Goal: Information Seeking & Learning: Learn about a topic

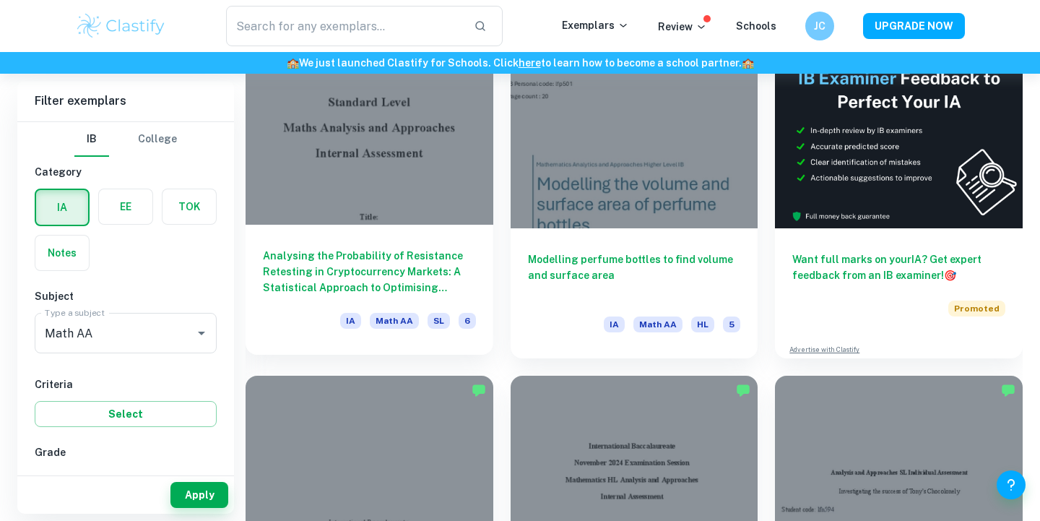
scroll to position [727, 0]
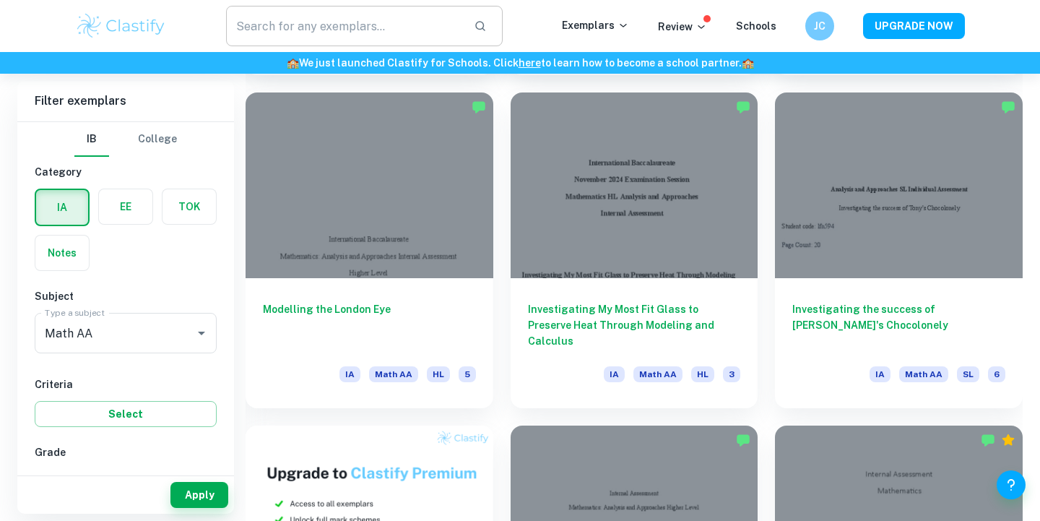
click at [303, 35] on input "text" at bounding box center [344, 26] width 236 height 40
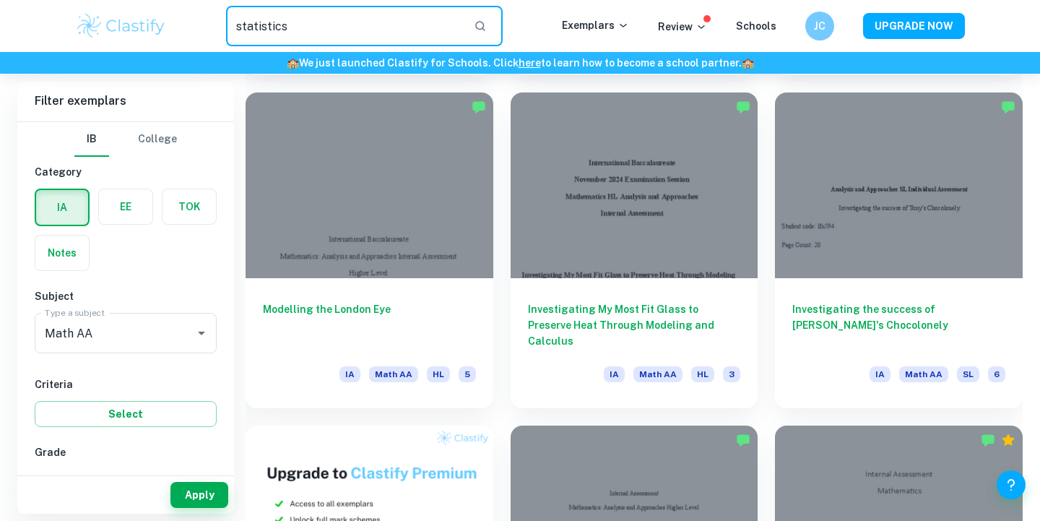
type input "statistics"
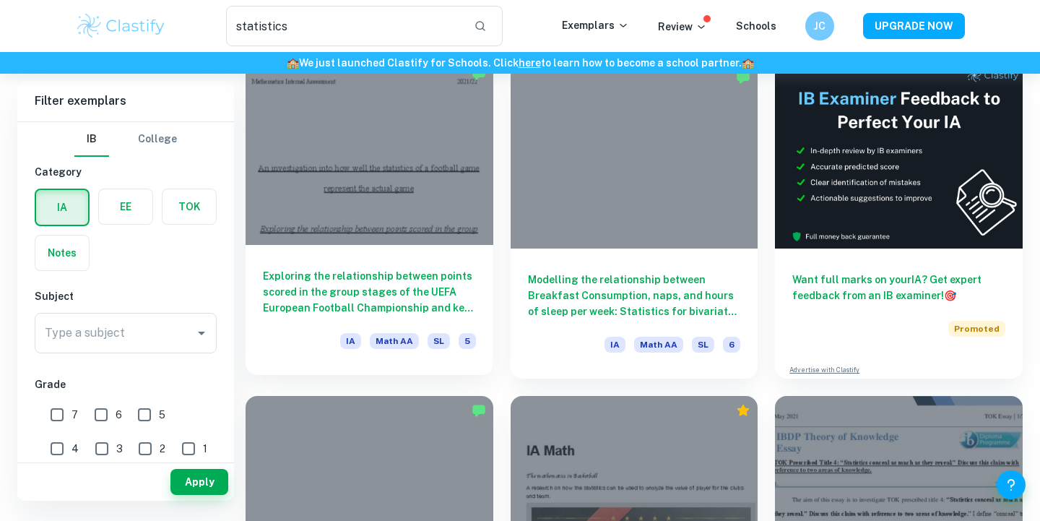
scroll to position [96, 0]
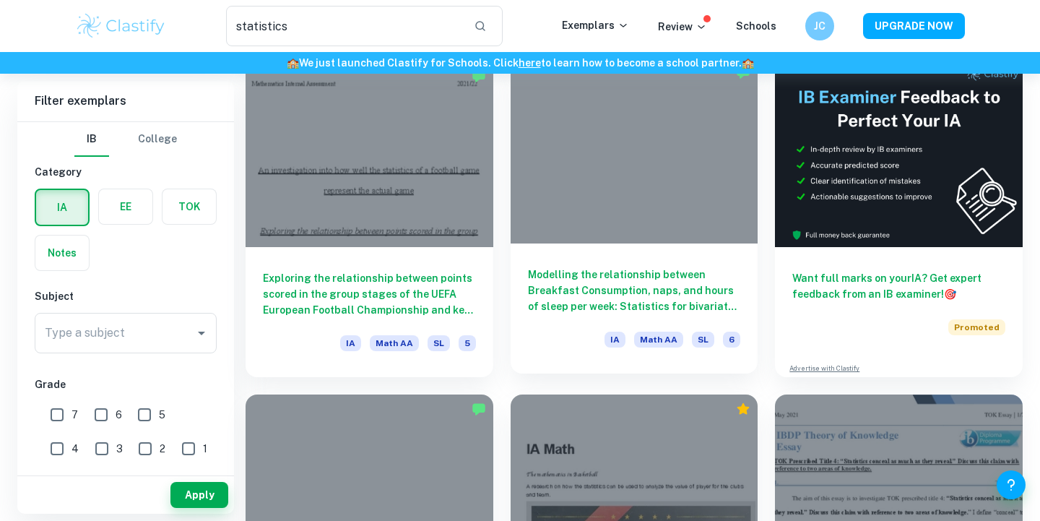
click at [579, 307] on h6 "Modelling the relationship between Breakfast Consumption, naps, and hours of sl…" at bounding box center [634, 291] width 213 height 48
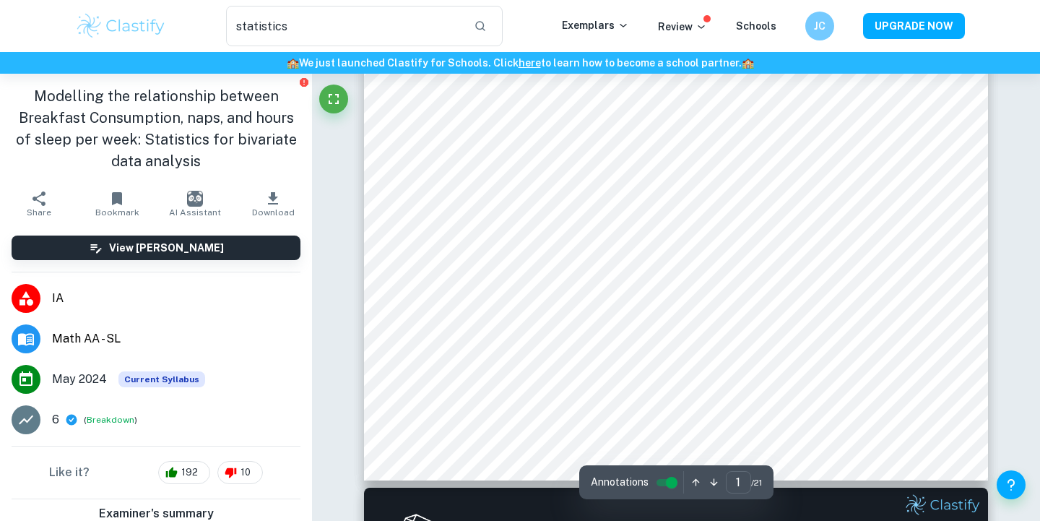
scroll to position [475, 0]
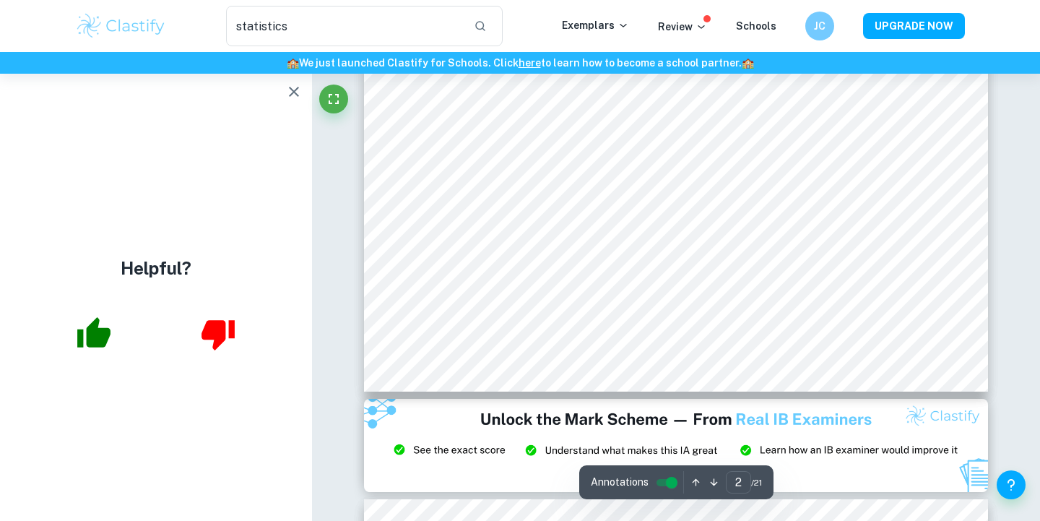
type input "3"
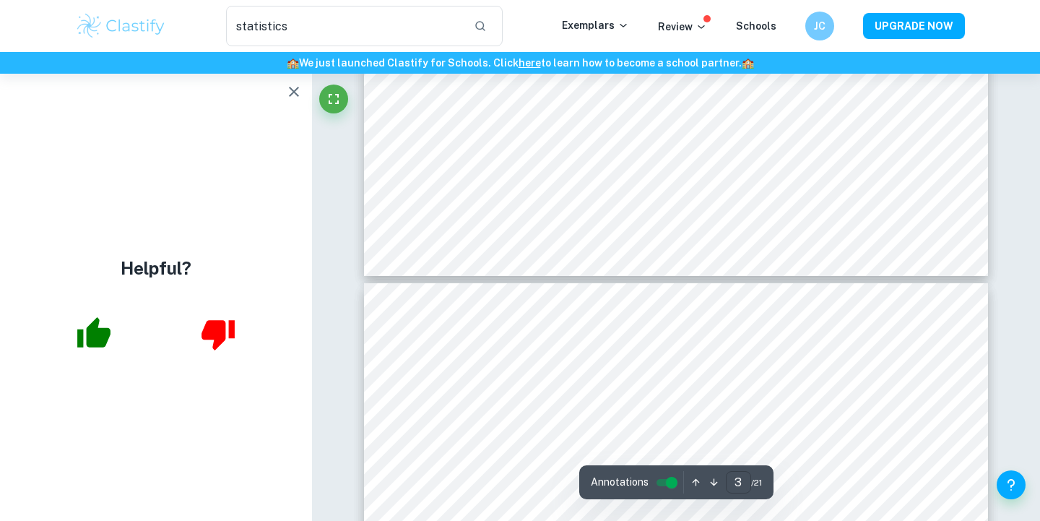
scroll to position [2673, 0]
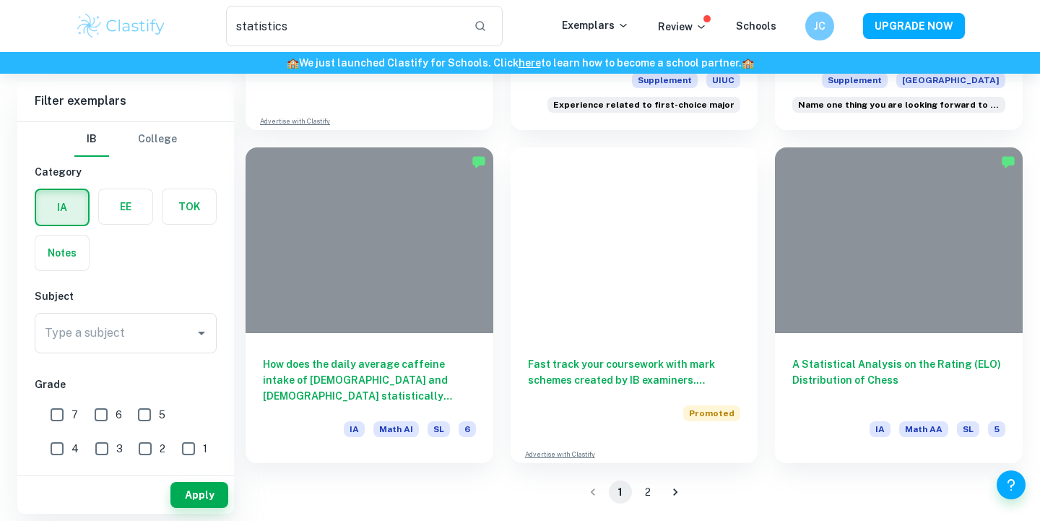
scroll to position [96, 0]
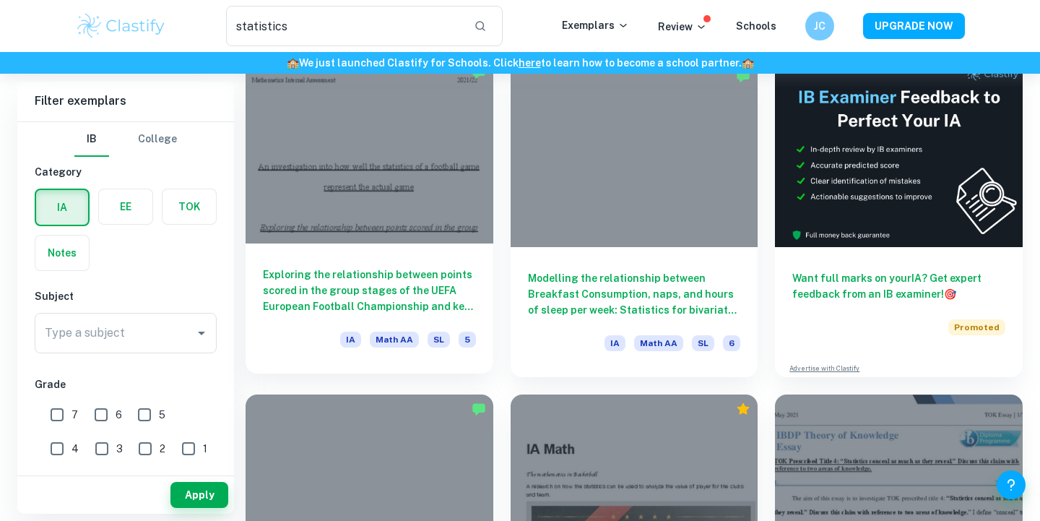
click at [299, 214] on div at bounding box center [370, 151] width 248 height 186
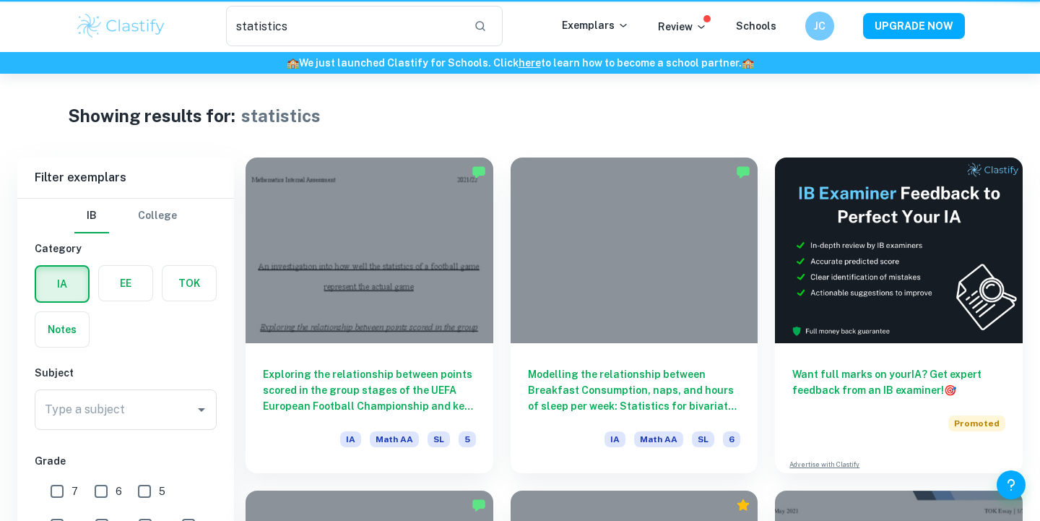
scroll to position [96, 0]
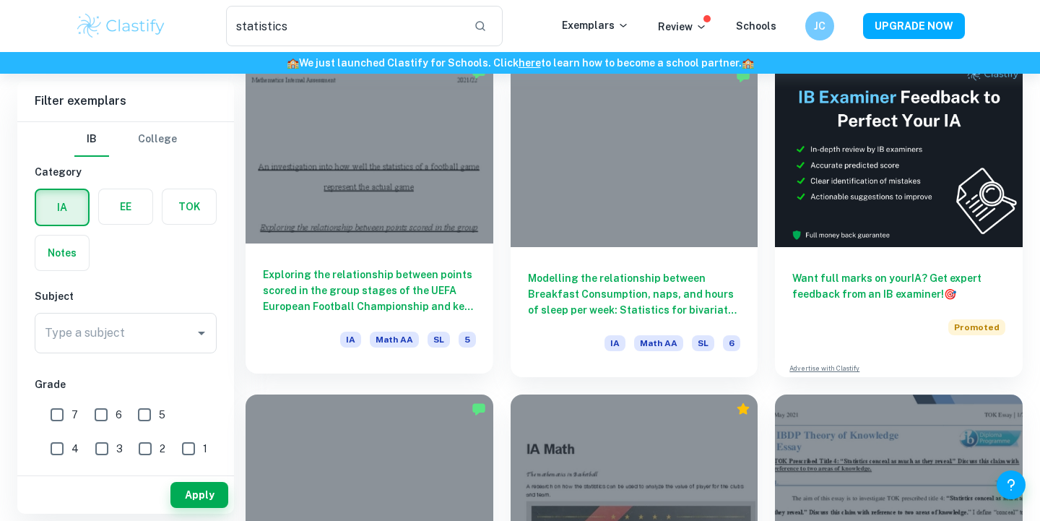
click at [449, 246] on div "Exploring the relationship between points scored in the group stages of the UEF…" at bounding box center [370, 308] width 248 height 130
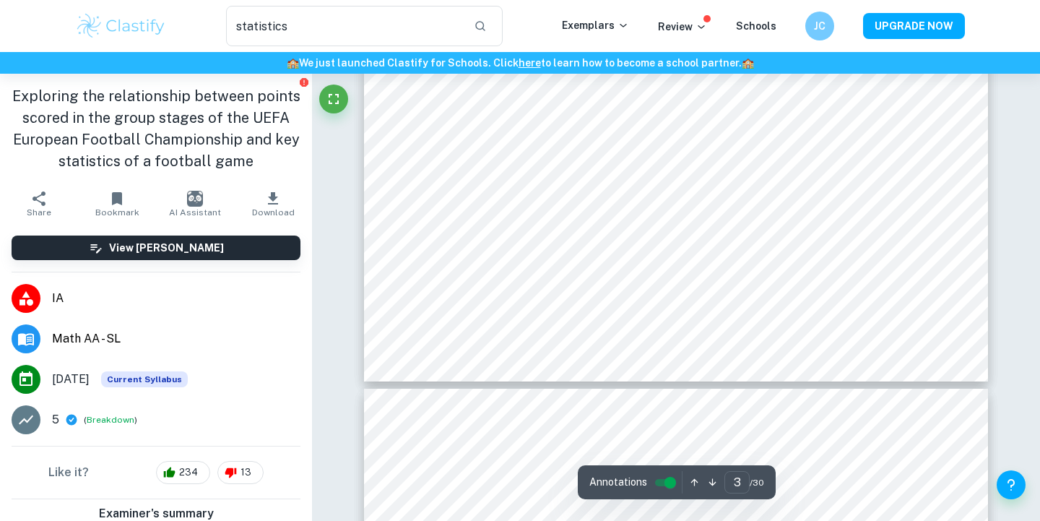
scroll to position [2309, 0]
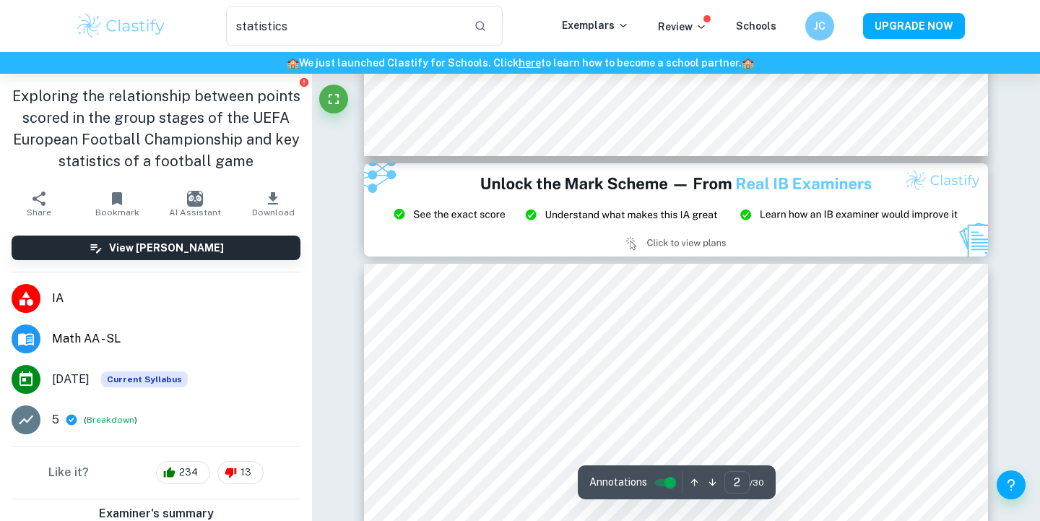
type input "3"
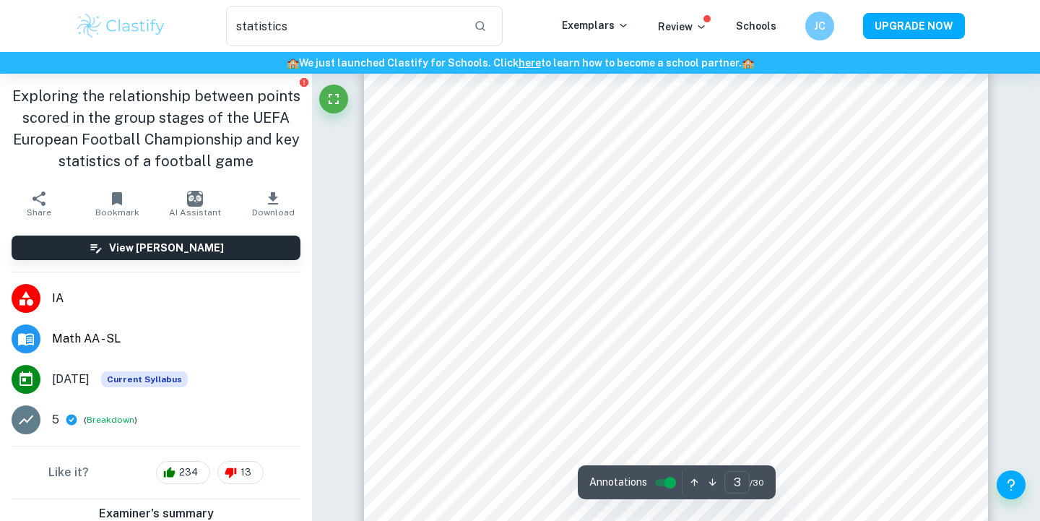
scroll to position [2215, 0]
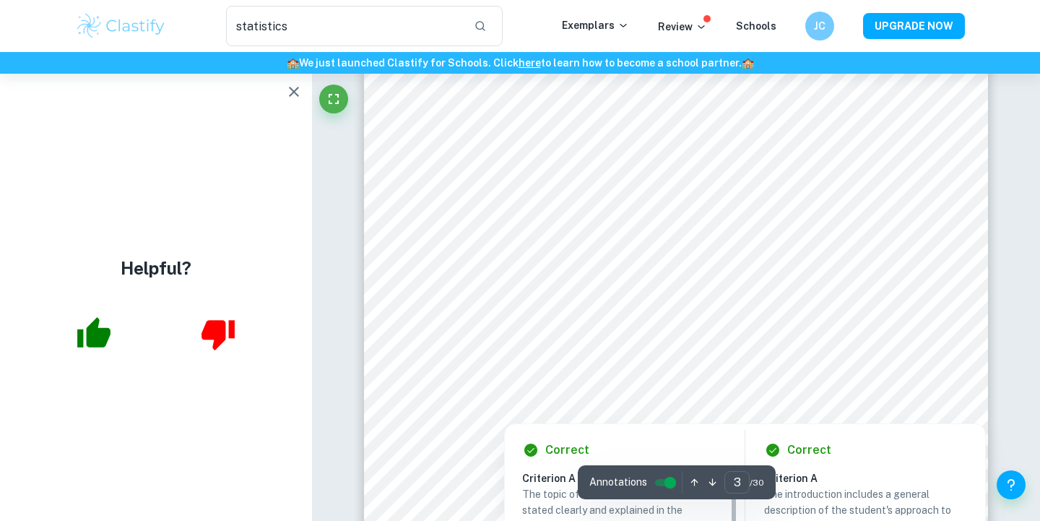
click at [597, 368] on div at bounding box center [672, 356] width 467 height 46
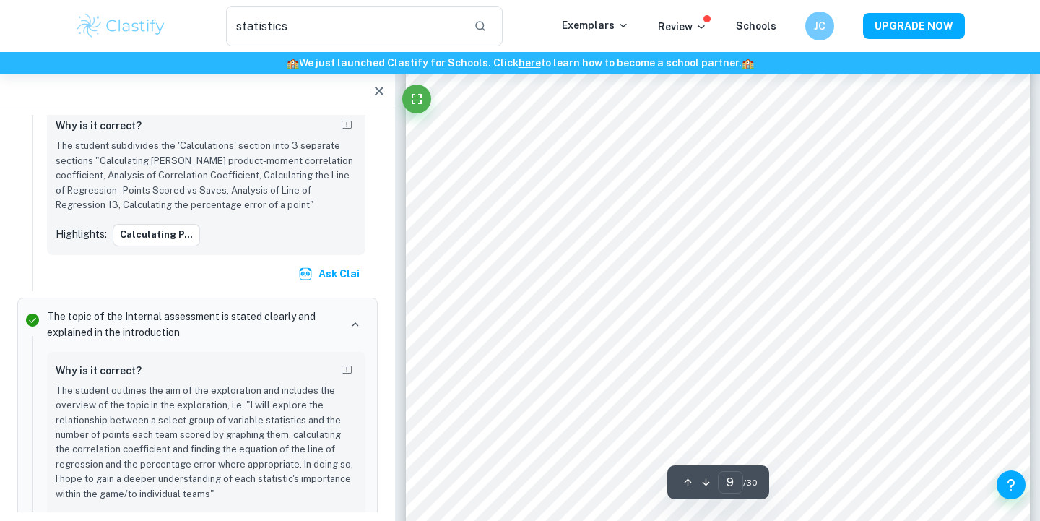
scroll to position [7627, 0]
type input "3"
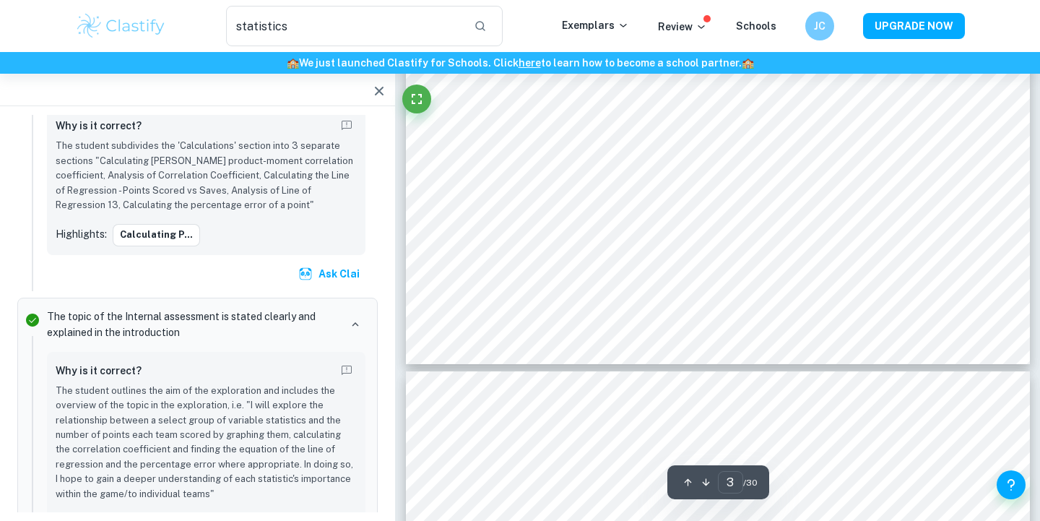
scroll to position [2538, 0]
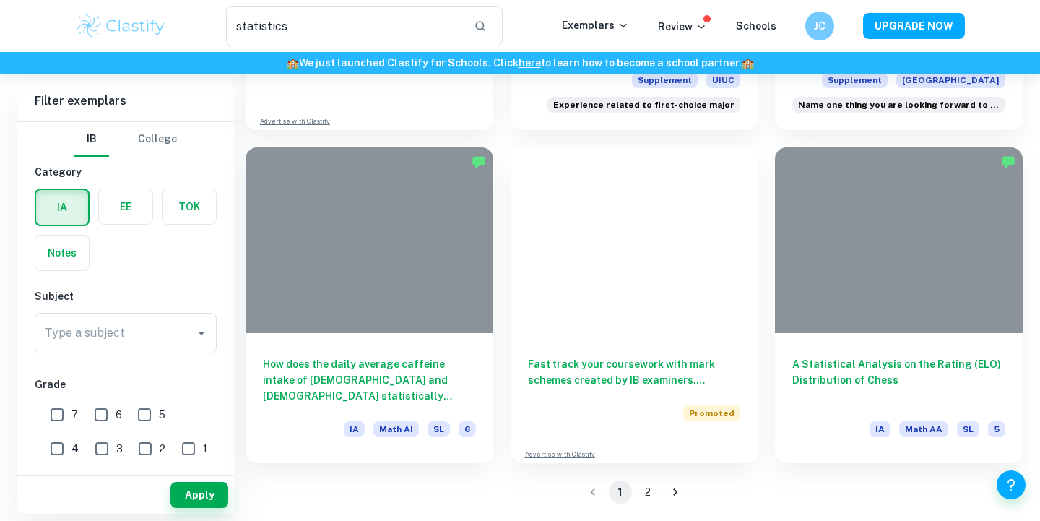
scroll to position [96, 0]
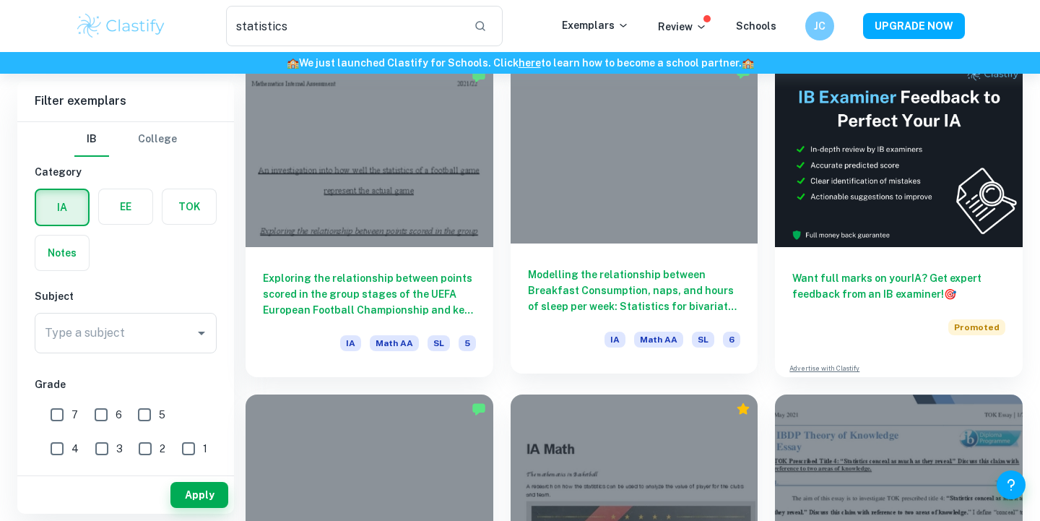
click at [542, 255] on div "Modelling the relationship between Breakfast Consumption, naps, and hours of sl…" at bounding box center [635, 308] width 248 height 130
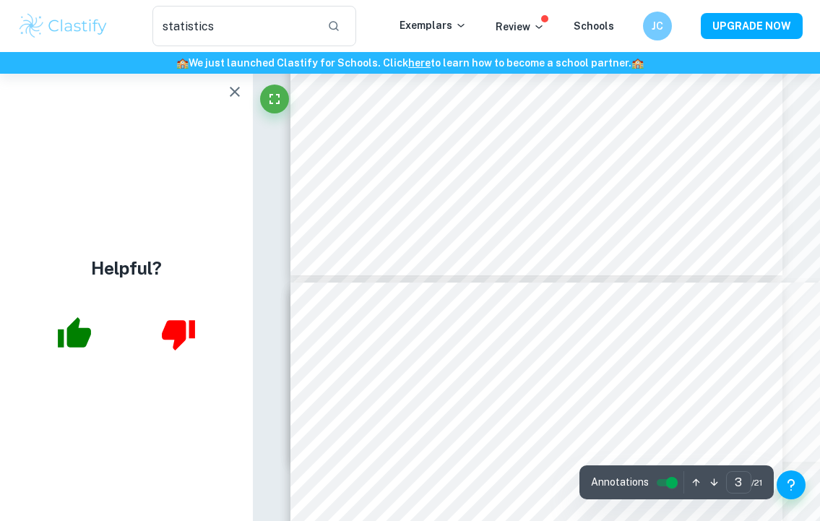
scroll to position [2093, 1]
type input "4"
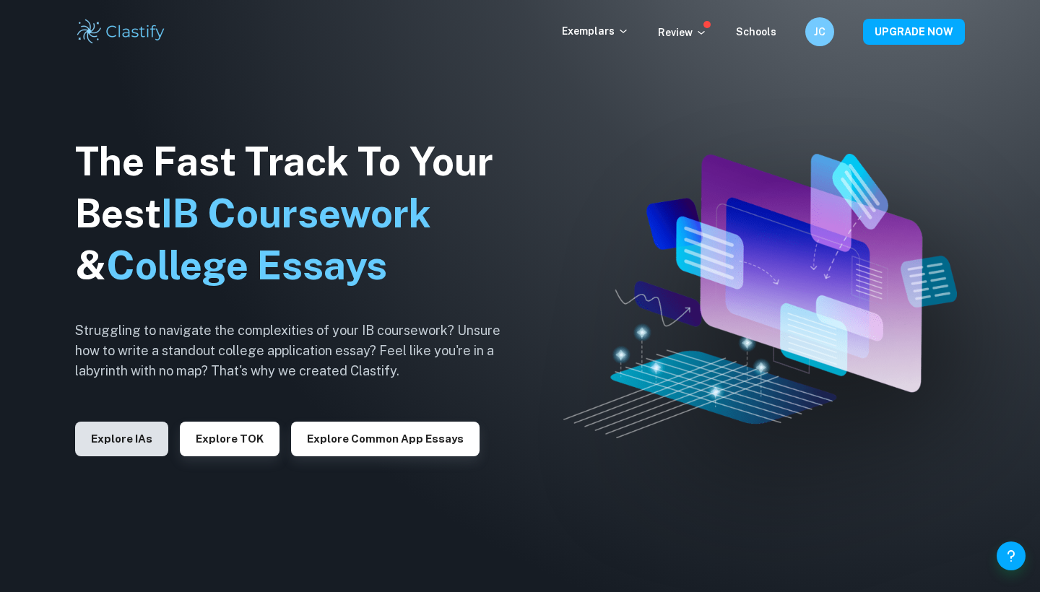
click at [123, 433] on button "Explore IAs" at bounding box center [121, 439] width 93 height 35
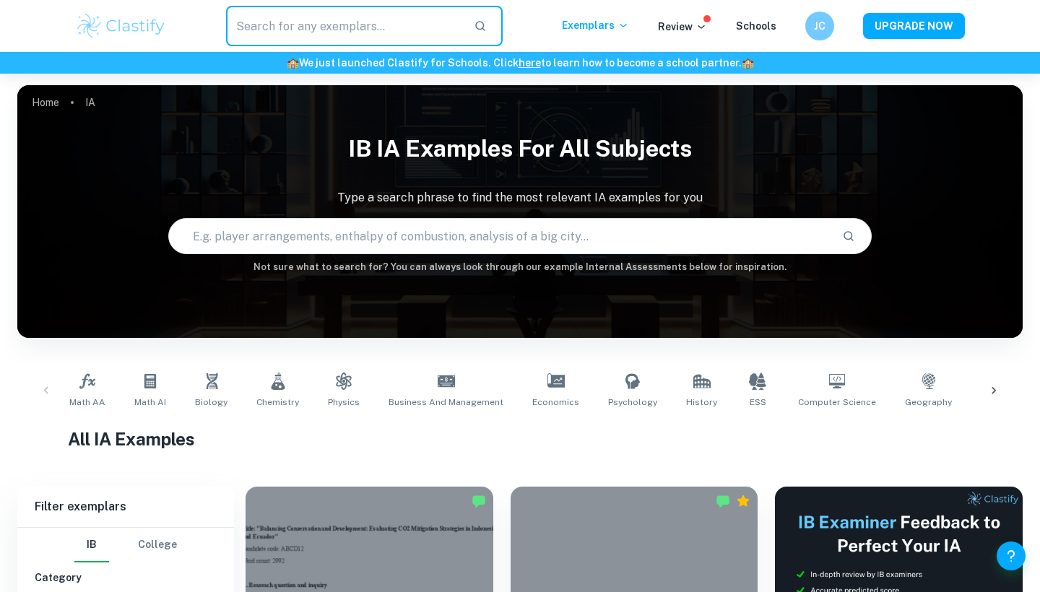
click at [371, 22] on input "text" at bounding box center [344, 26] width 236 height 40
type input "internal chemistry"
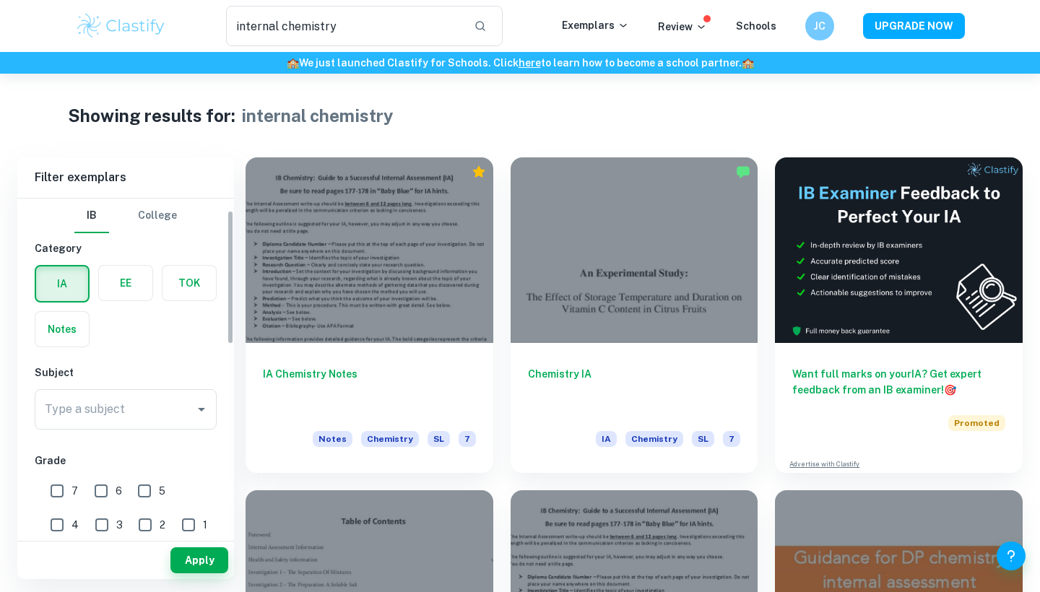
scroll to position [44, 0]
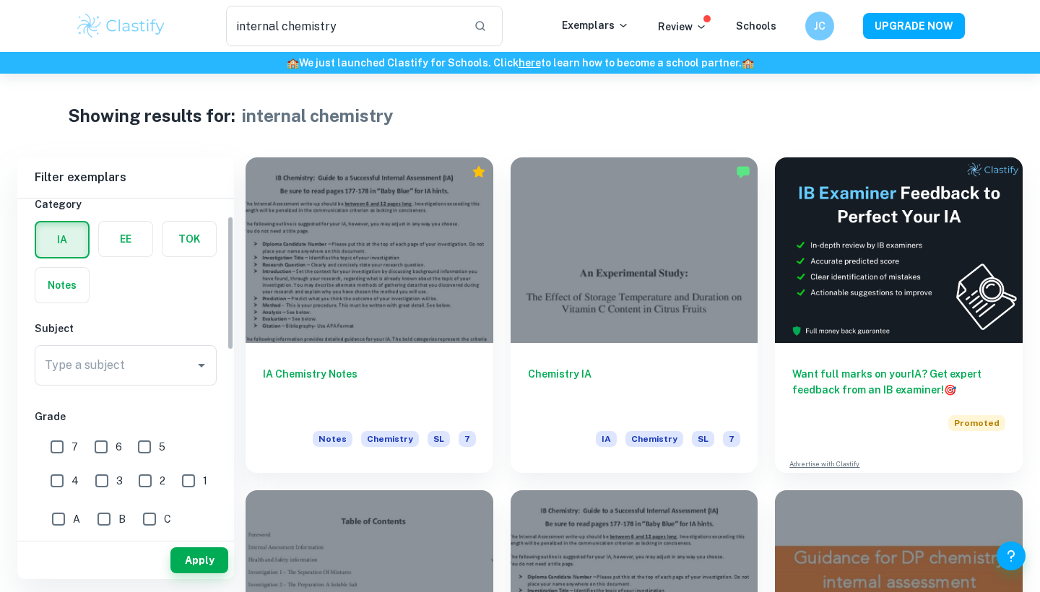
click at [51, 457] on input "7" at bounding box center [57, 447] width 29 height 29
checkbox input "true"
click at [191, 574] on div "Apply" at bounding box center [125, 561] width 217 height 38
click at [197, 569] on button "Apply" at bounding box center [199, 561] width 58 height 26
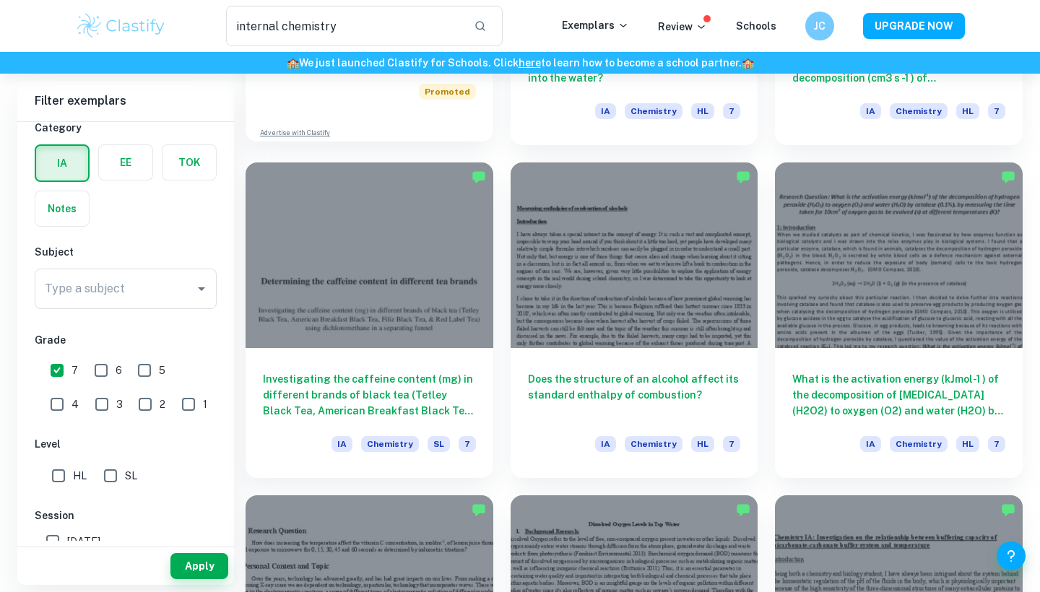
scroll to position [995, 0]
drag, startPoint x: 300, startPoint y: 243, endPoint x: 790, endPoint y: -1, distance: 548.2
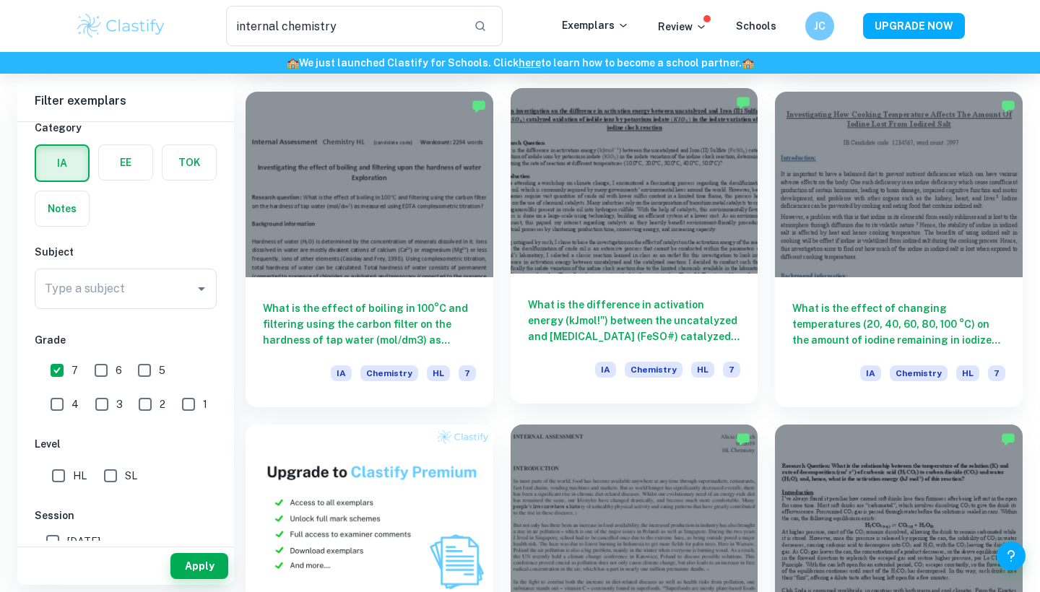
scroll to position [397, 0]
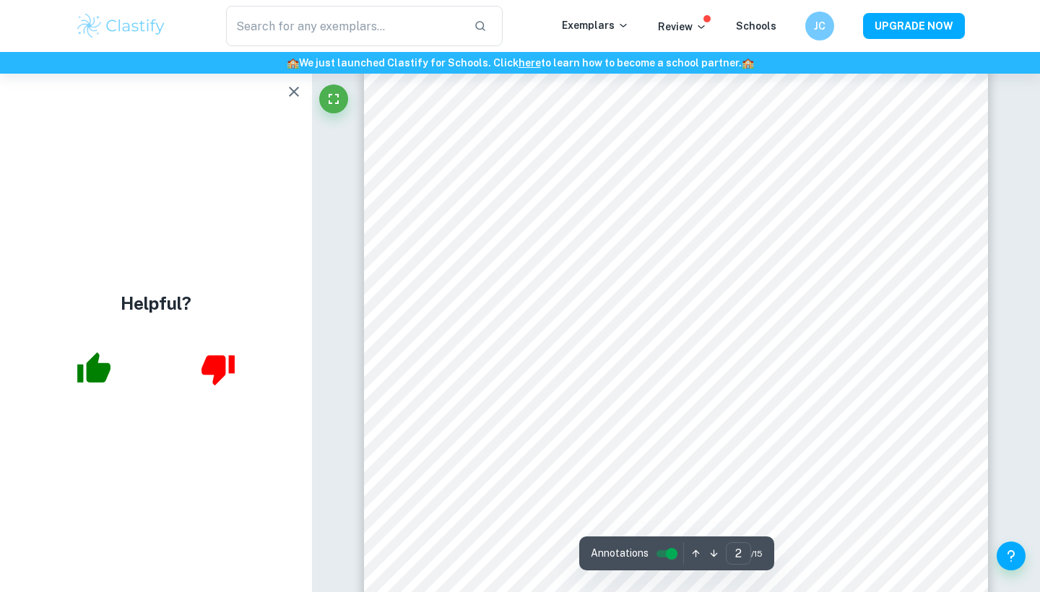
type input "1"
click at [285, 89] on icon "button" at bounding box center [293, 91] width 17 height 17
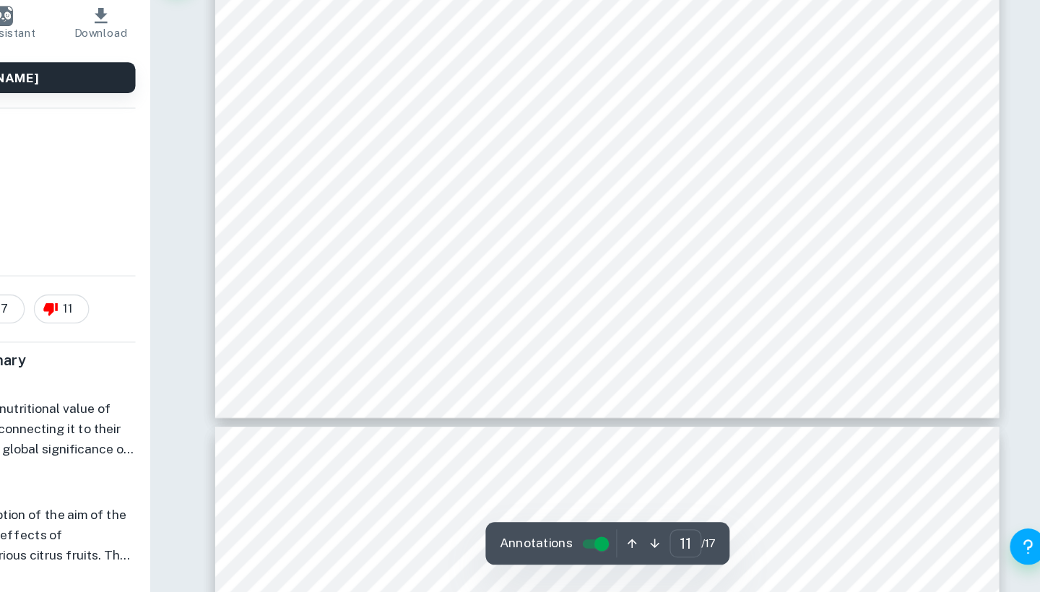
scroll to position [9390, 0]
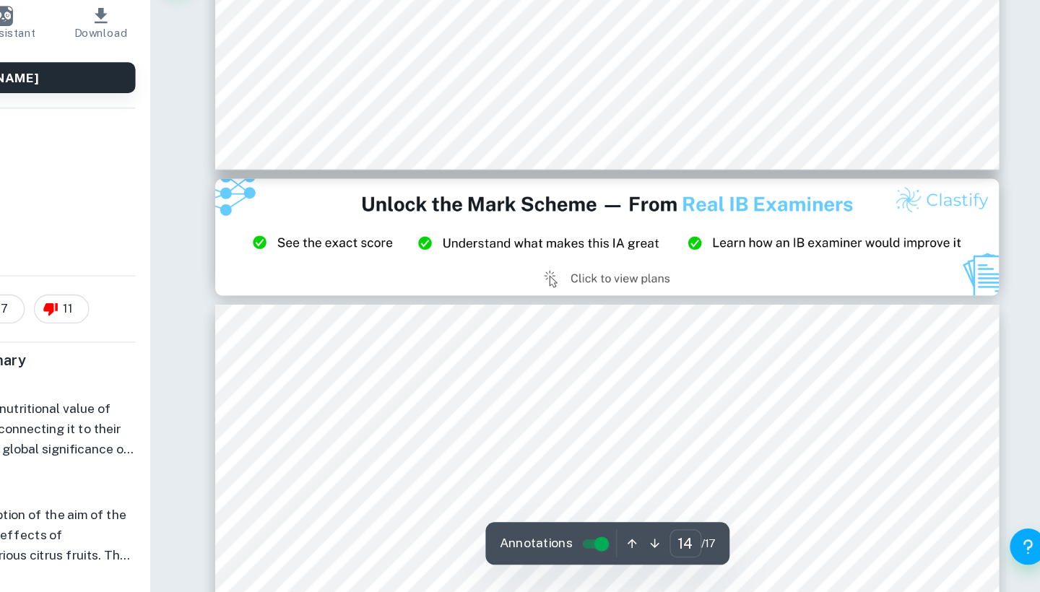
type input "15"
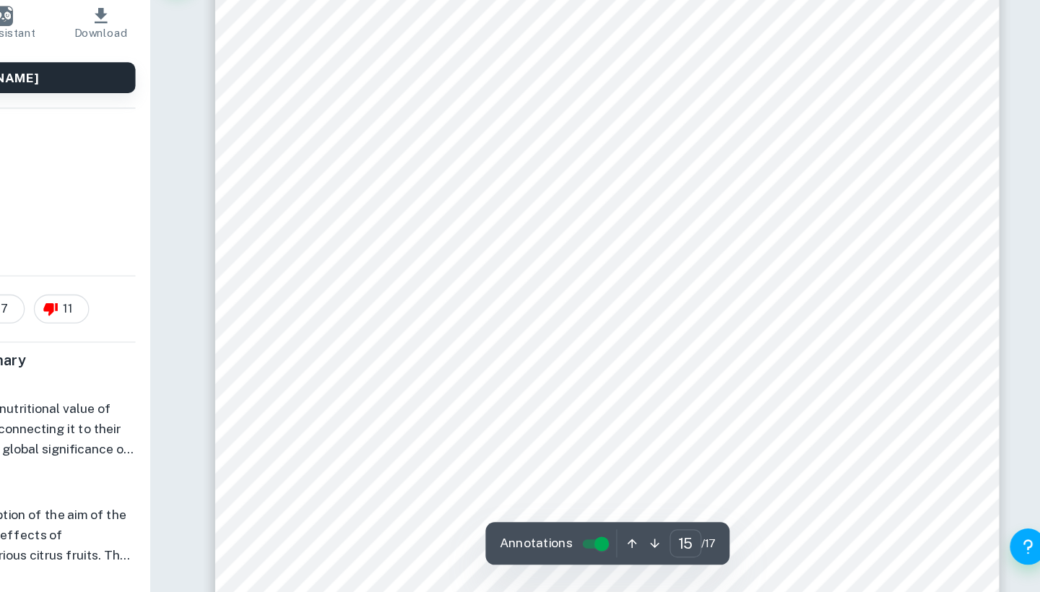
scroll to position [13190, 0]
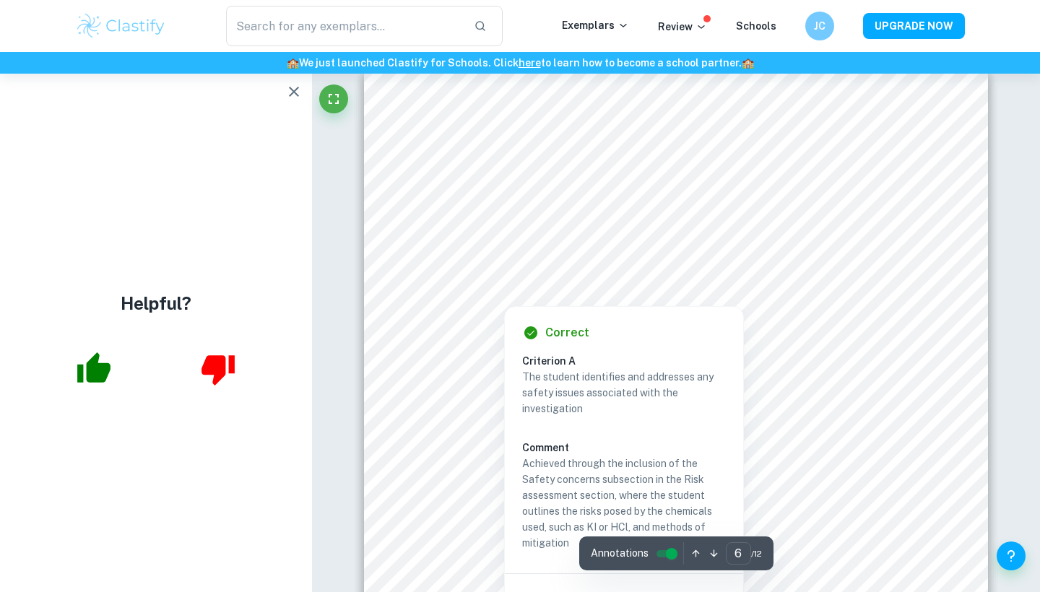
scroll to position [4300, 0]
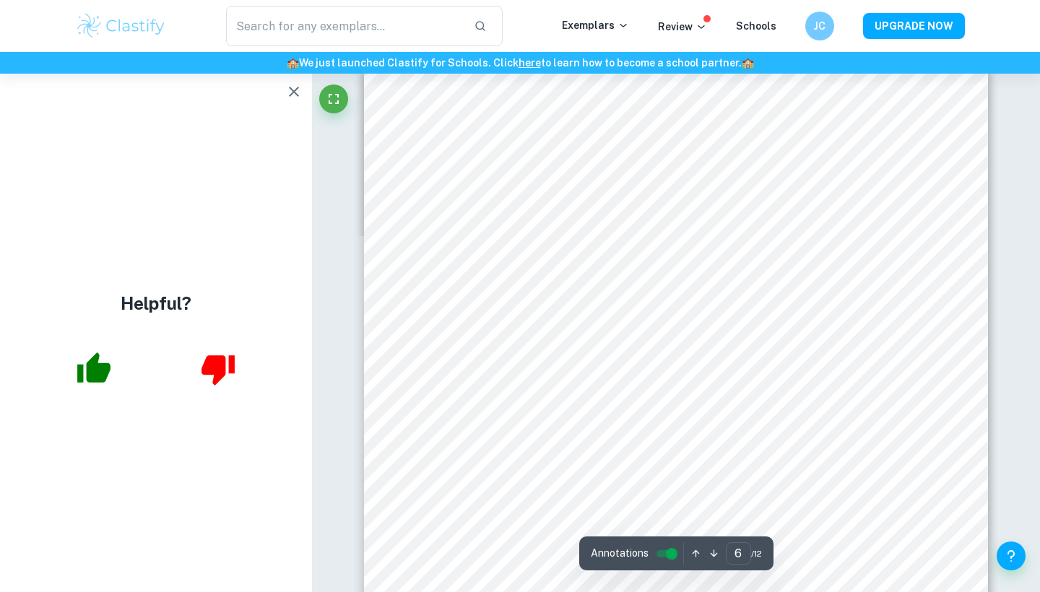
click at [295, 95] on icon "button" at bounding box center [293, 91] width 17 height 17
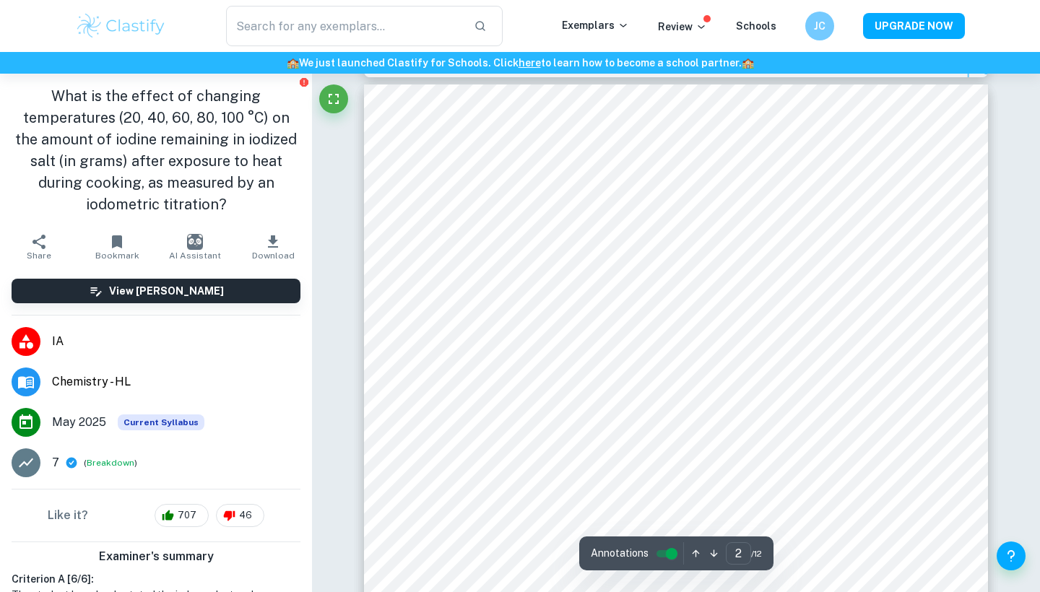
scroll to position [1003, 0]
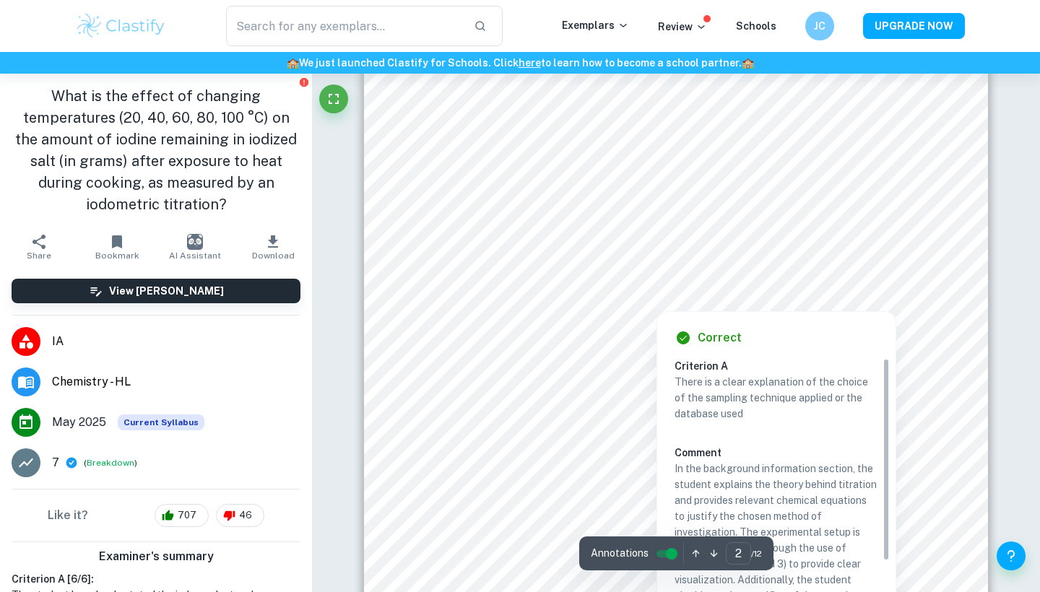
type input "1"
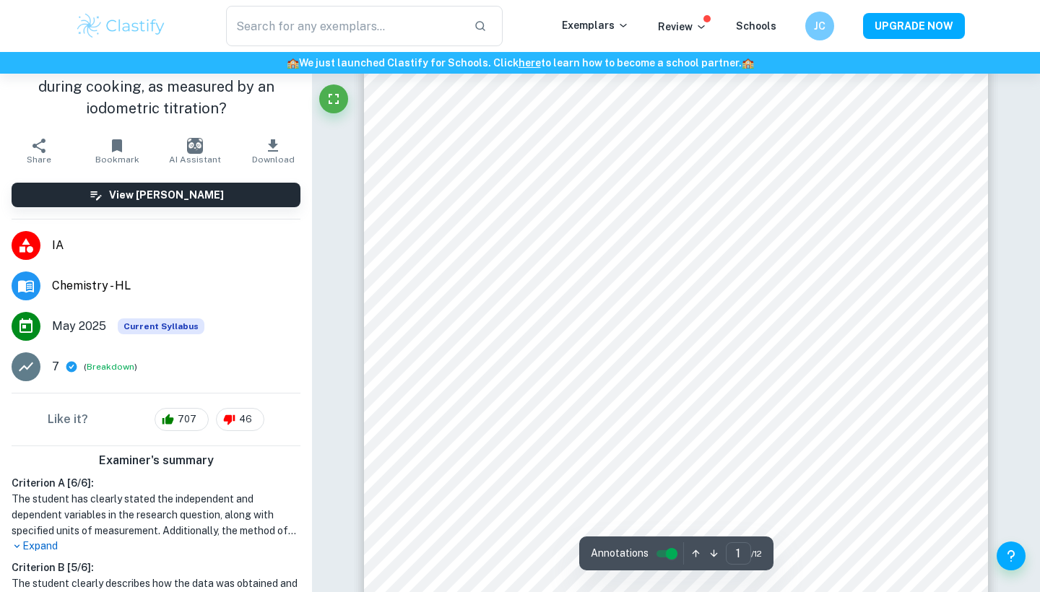
scroll to position [95, 0]
